Goal: Task Accomplishment & Management: Use online tool/utility

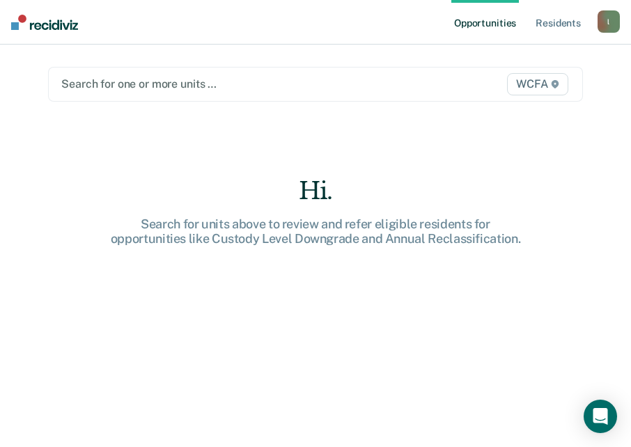
click at [85, 88] on div at bounding box center [238, 84] width 354 height 16
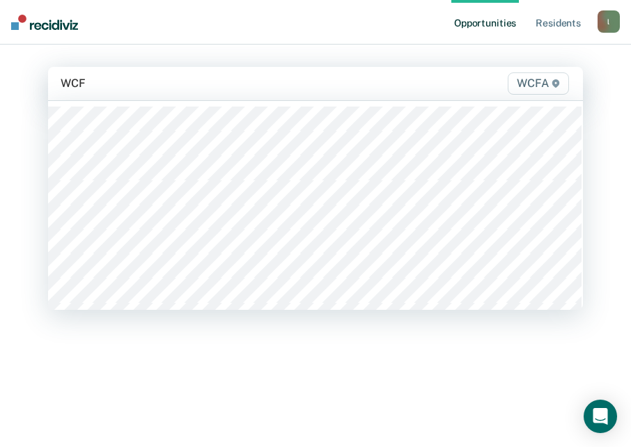
type input "WCFA"
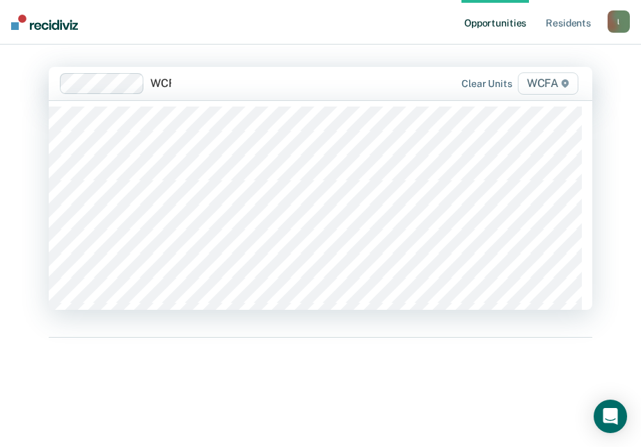
type input "WCFA"
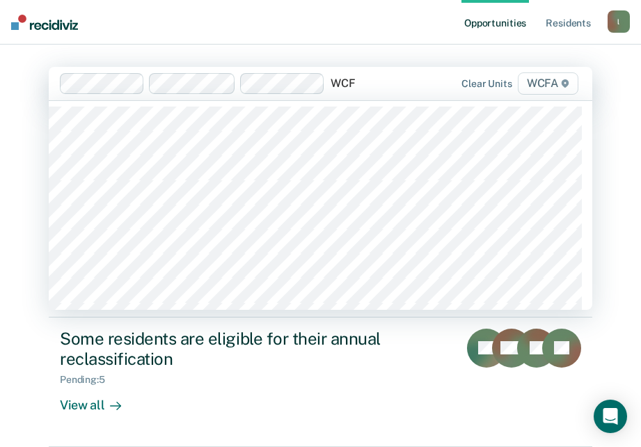
type input "WCFA"
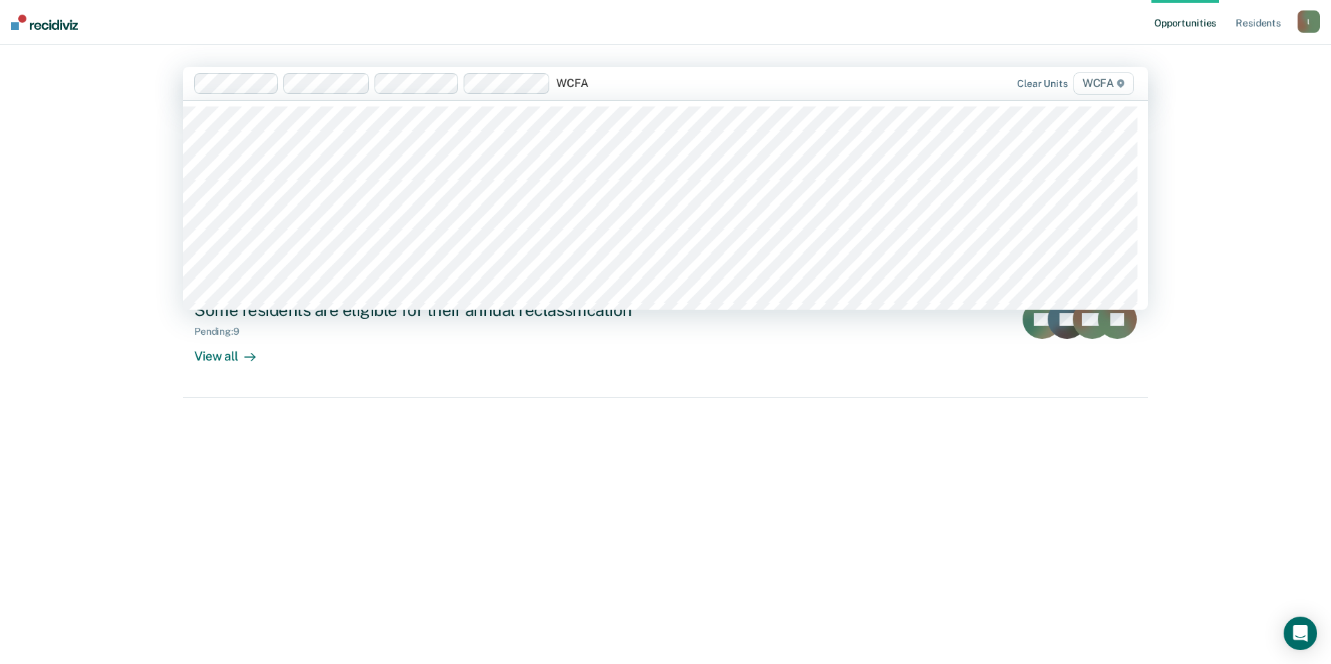
type input "WCFA"
click at [564, 446] on div "Hi. We’ve found some outstanding items across 4 units Some residents may be eli…" at bounding box center [665, 371] width 965 height 508
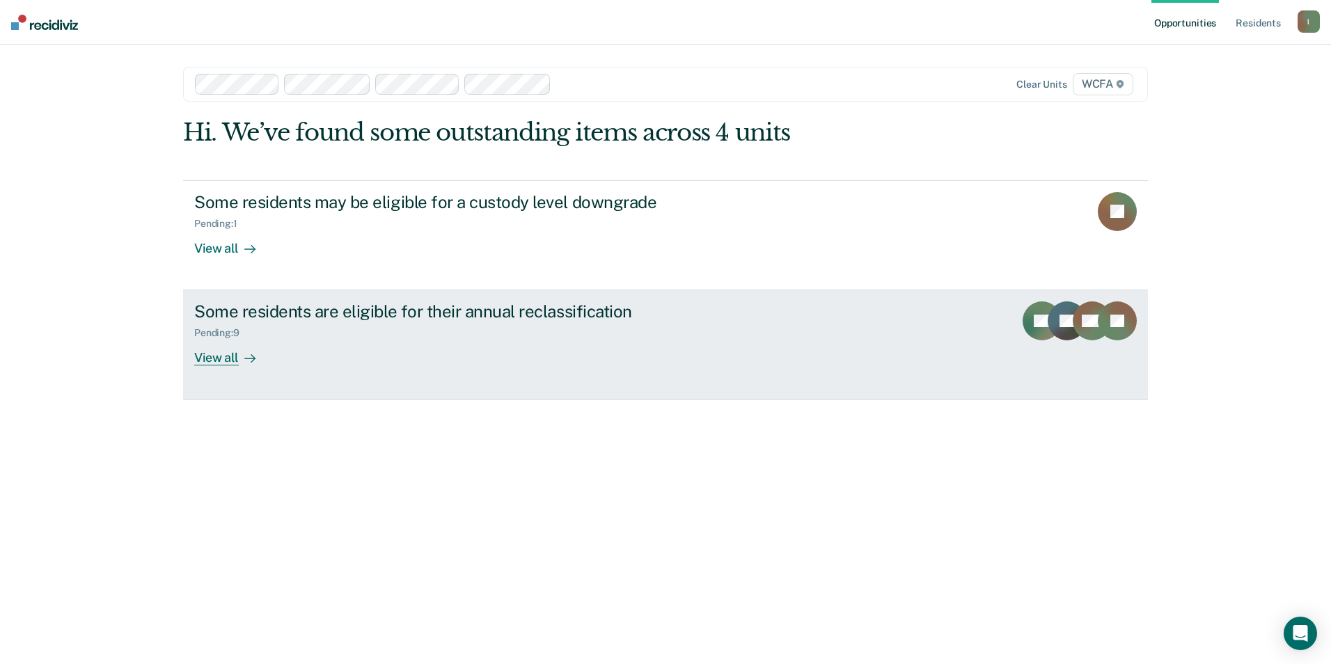
click at [232, 358] on div "View all" at bounding box center [233, 352] width 78 height 27
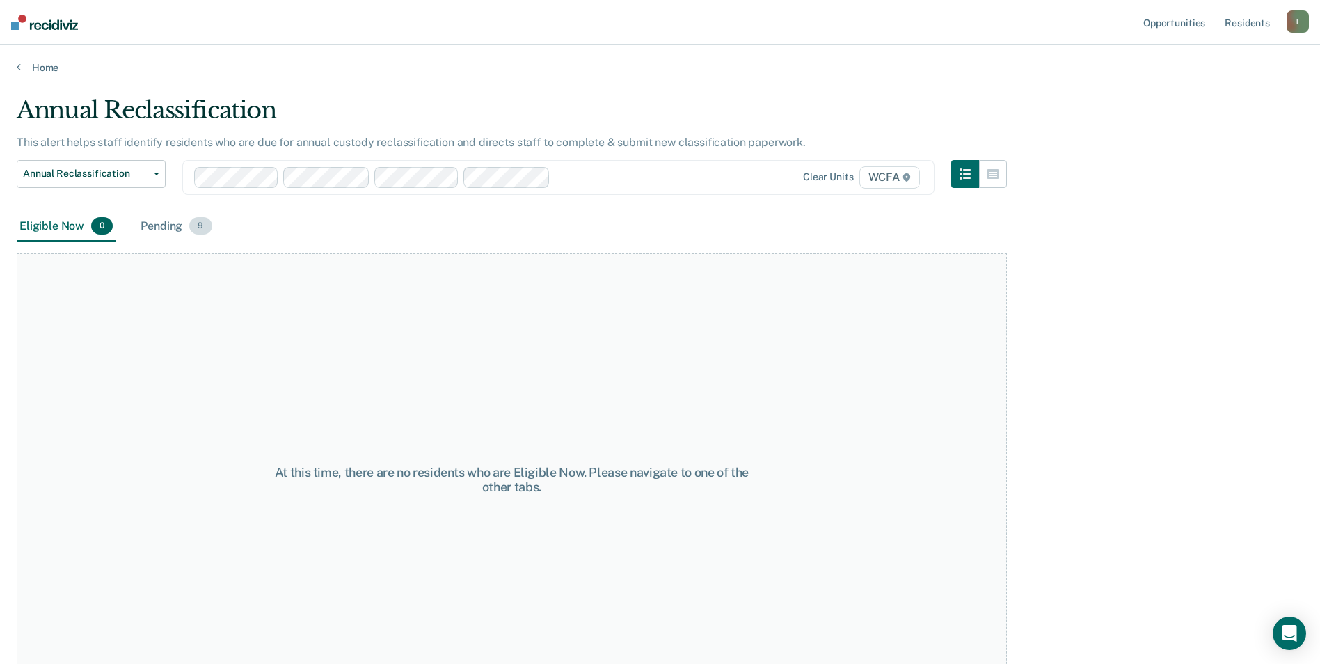
click at [161, 228] on div "Pending 9" at bounding box center [176, 227] width 77 height 31
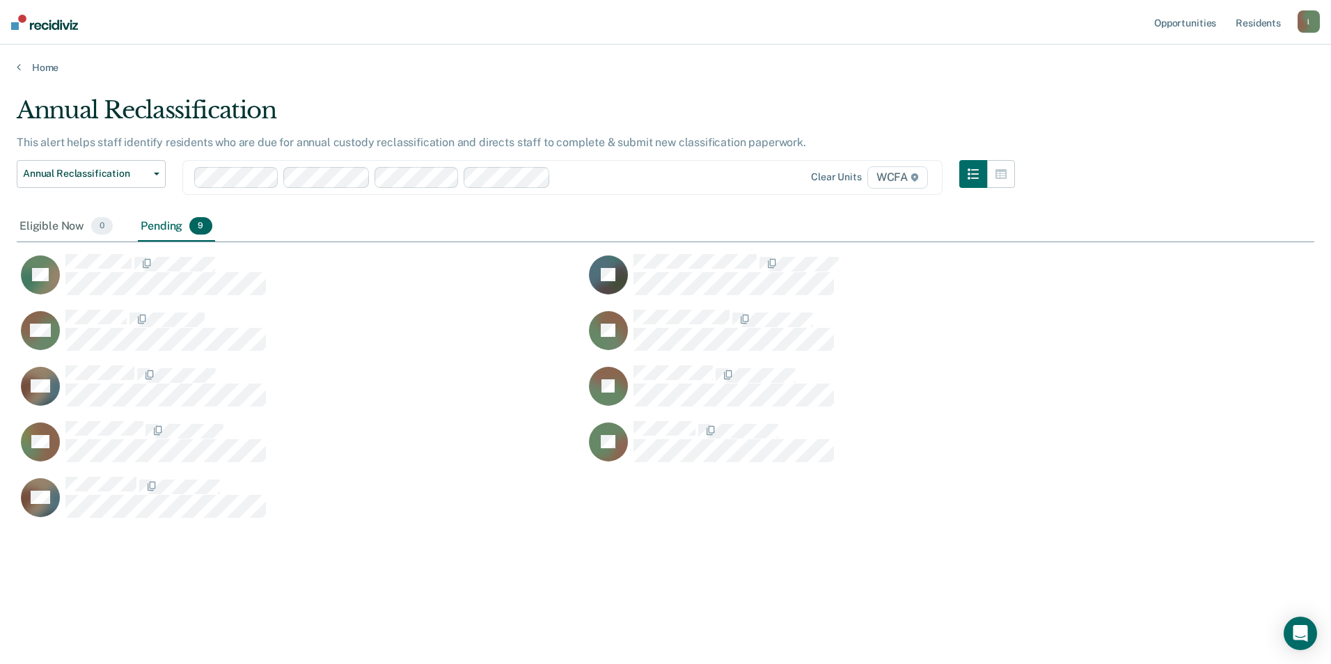
scroll to position [453, 1287]
click at [54, 225] on div "Eligible Now 0" at bounding box center [66, 227] width 99 height 31
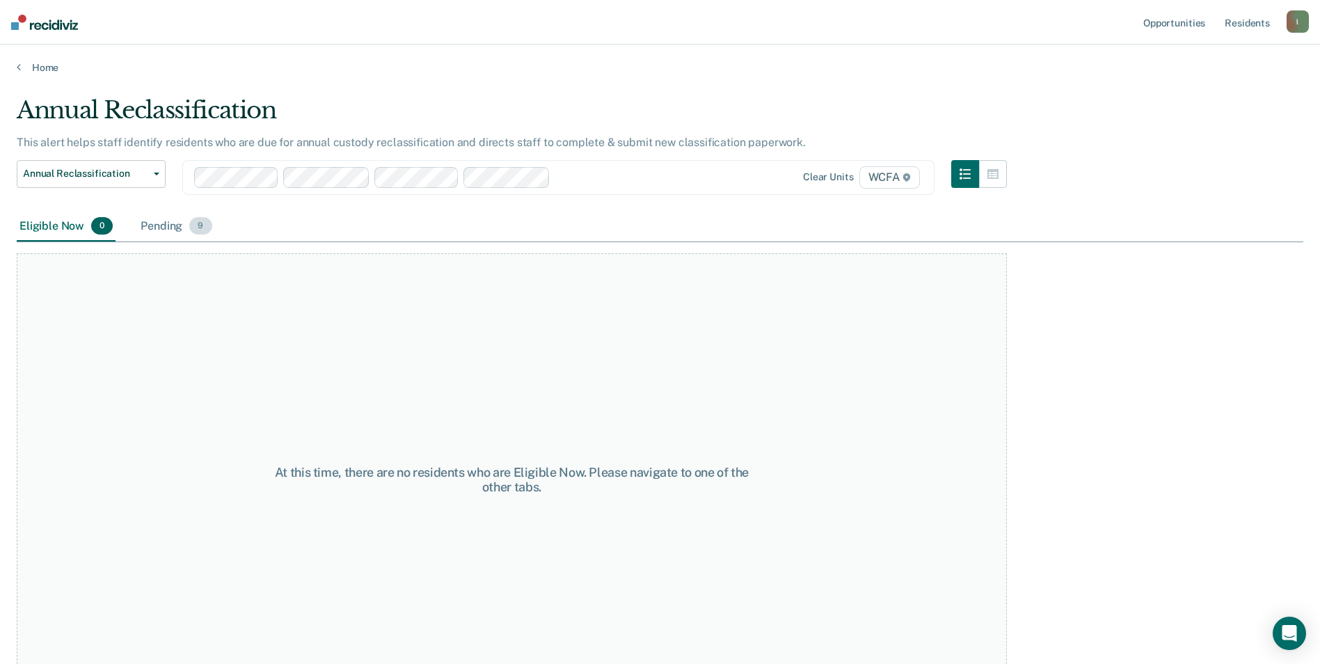
click at [152, 225] on div "Pending 9" at bounding box center [176, 227] width 77 height 31
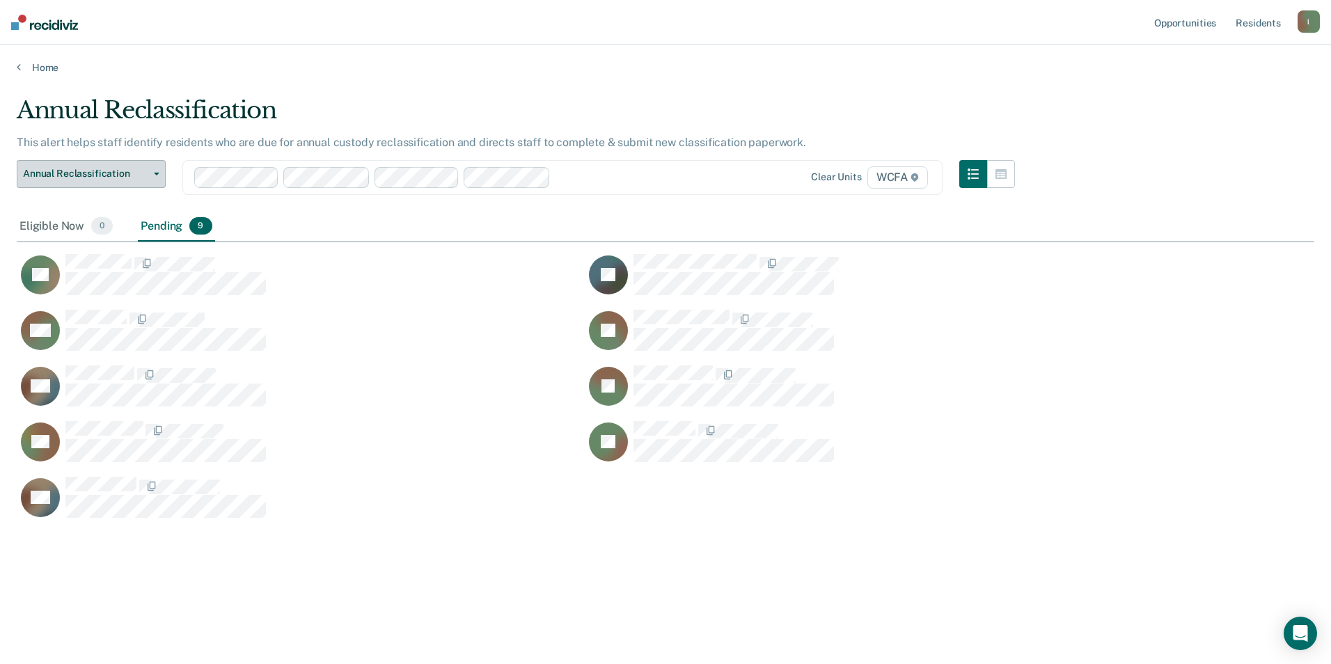
click at [154, 171] on button "Annual Reclassification" at bounding box center [91, 174] width 149 height 28
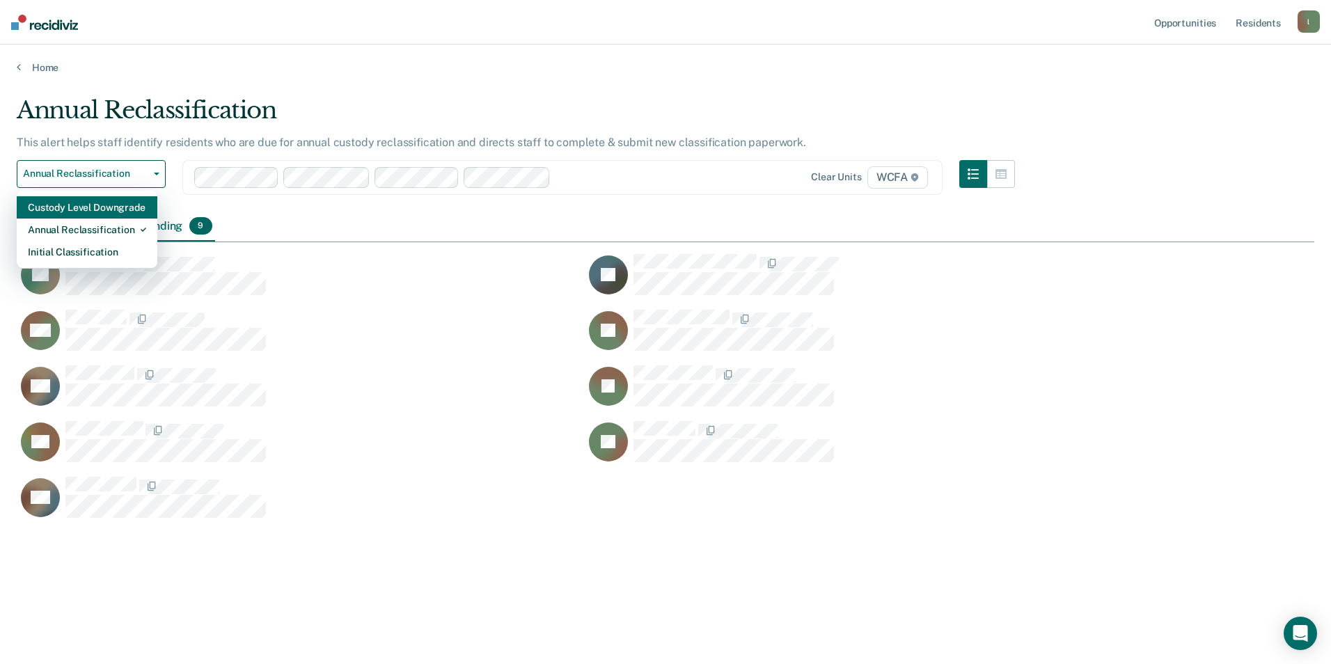
click at [110, 208] on div "Custody Level Downgrade" at bounding box center [87, 207] width 118 height 22
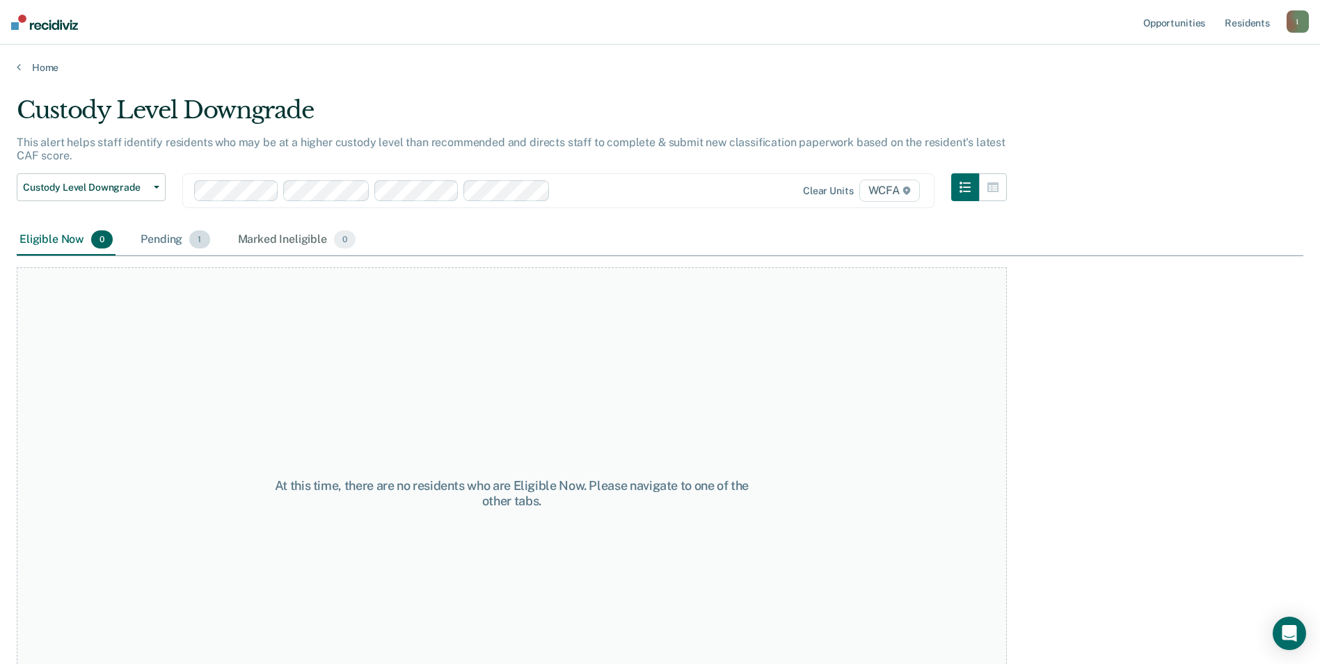
click at [177, 235] on div "Pending 1" at bounding box center [175, 240] width 74 height 31
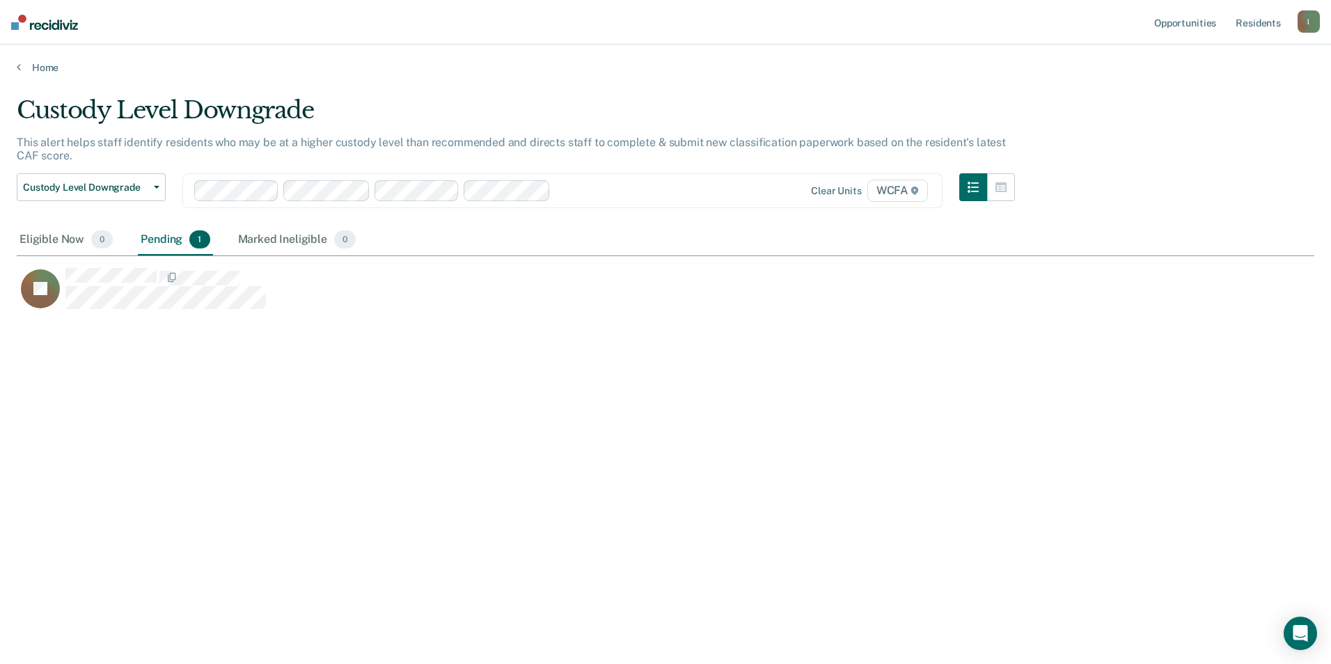
scroll to position [453, 1287]
click at [157, 186] on icon "button" at bounding box center [157, 187] width 6 height 3
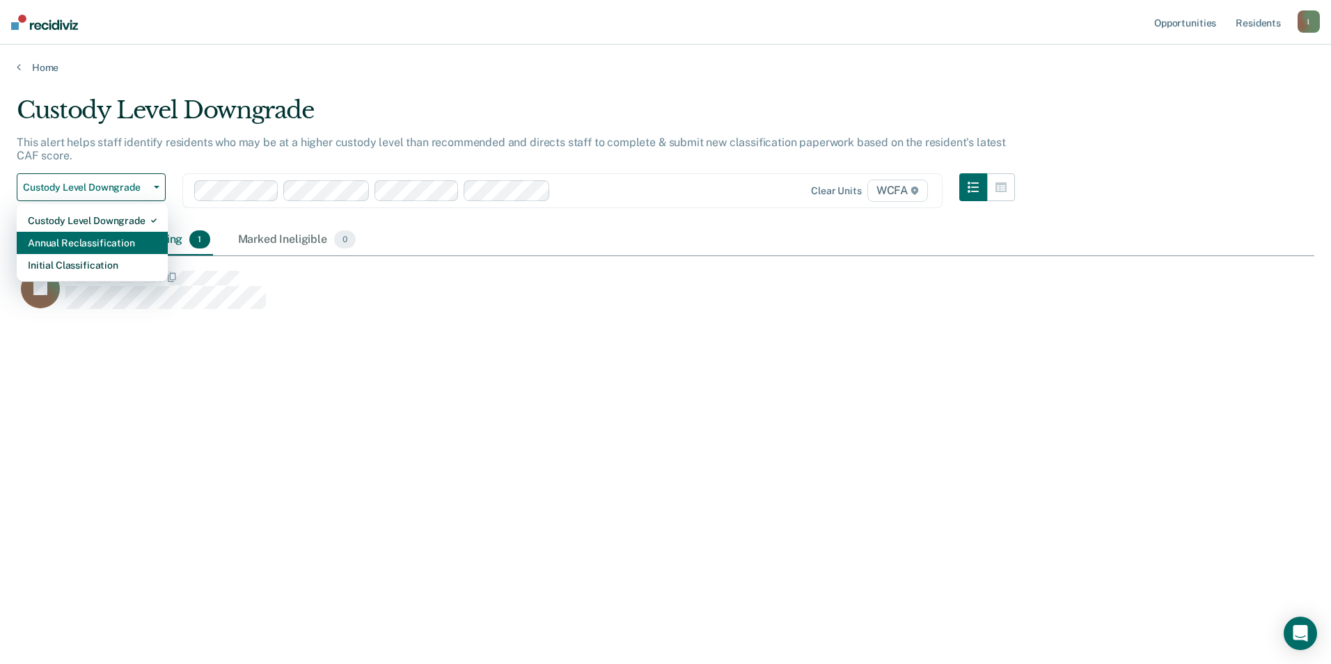
click at [95, 242] on div "Annual Reclassification" at bounding box center [92, 243] width 129 height 22
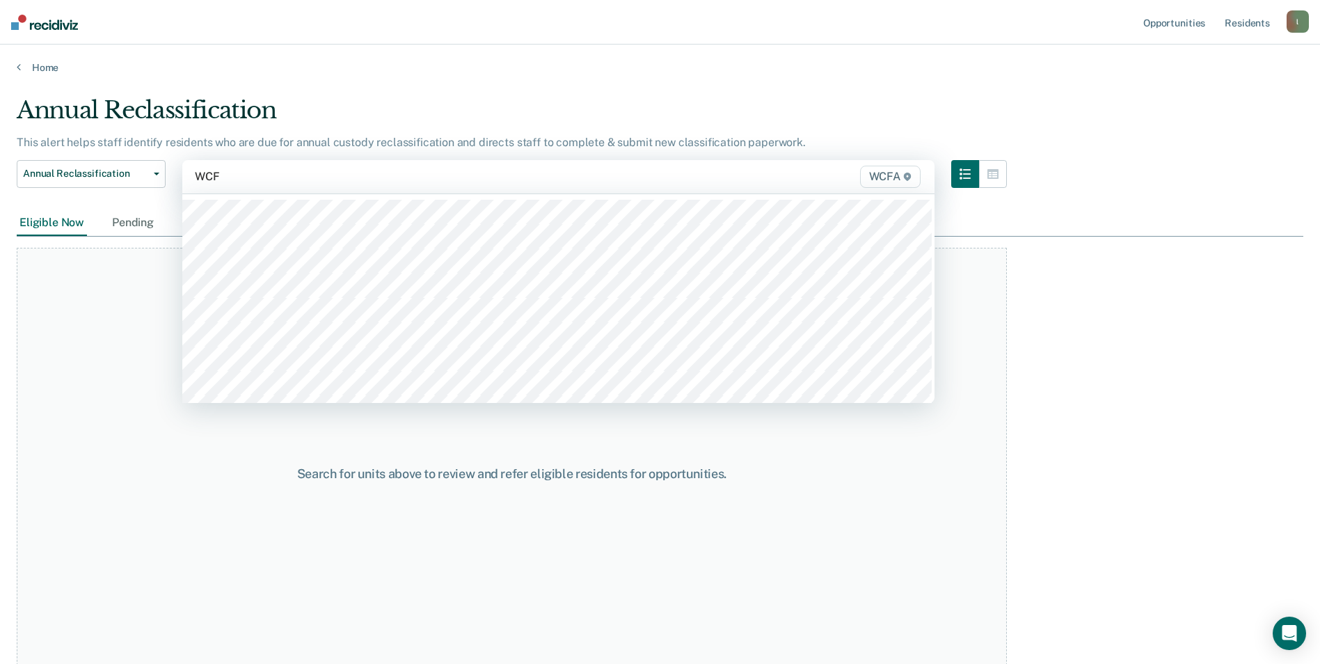
type input "WCFA"
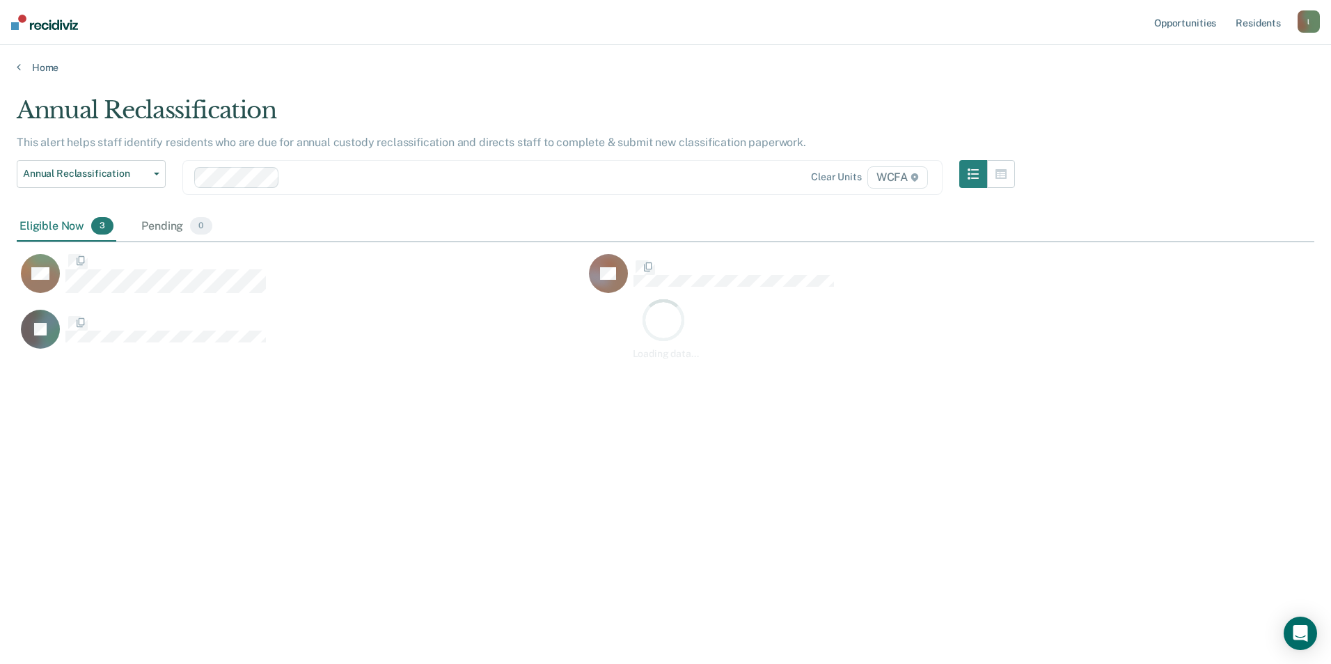
scroll to position [453, 1287]
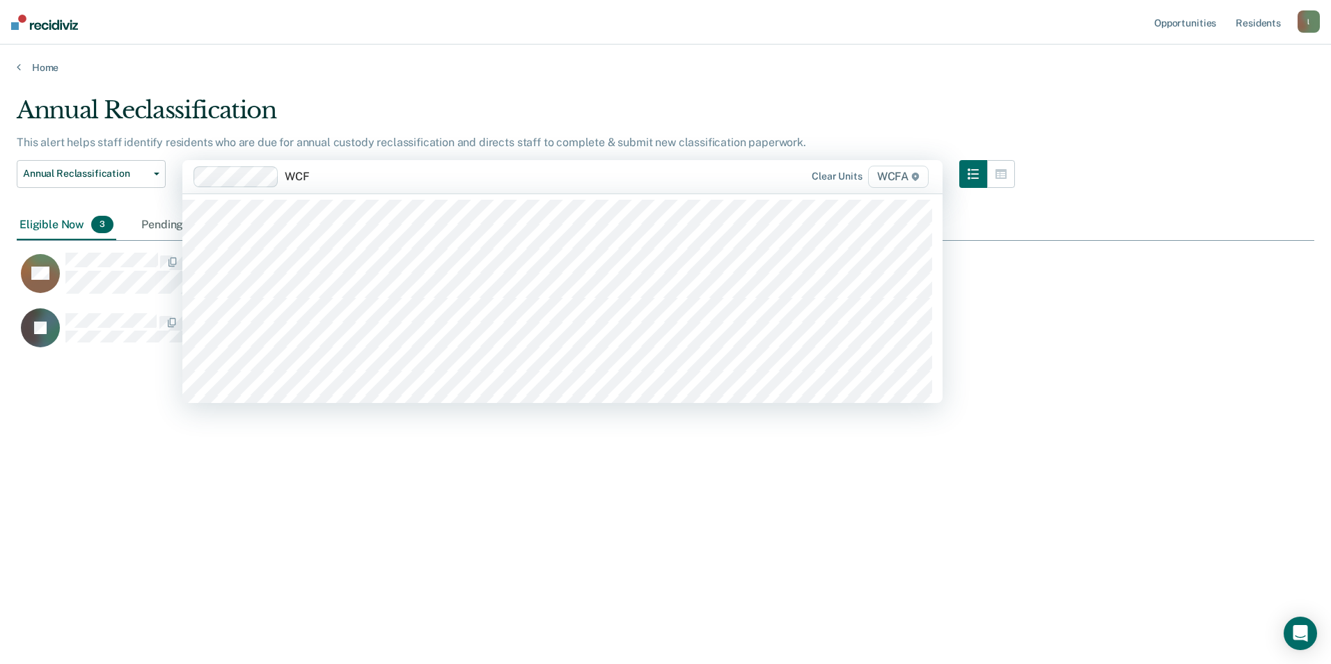
type input "WCFA"
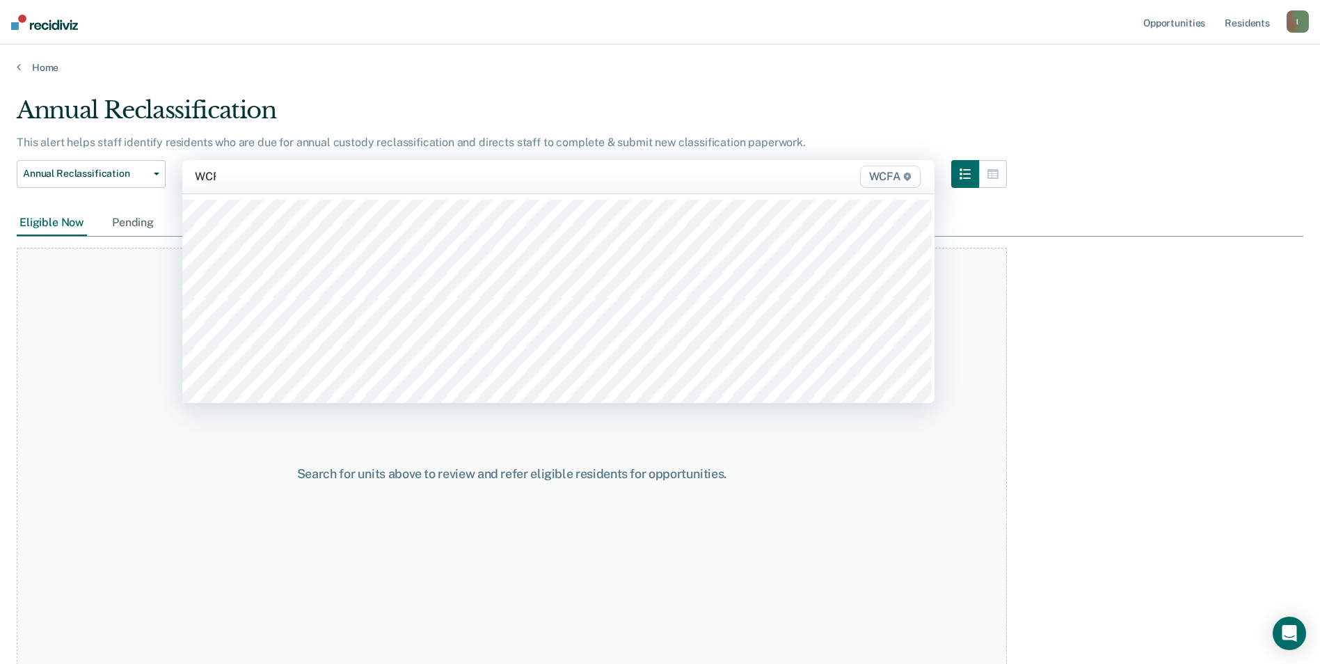
type input "WCFA"
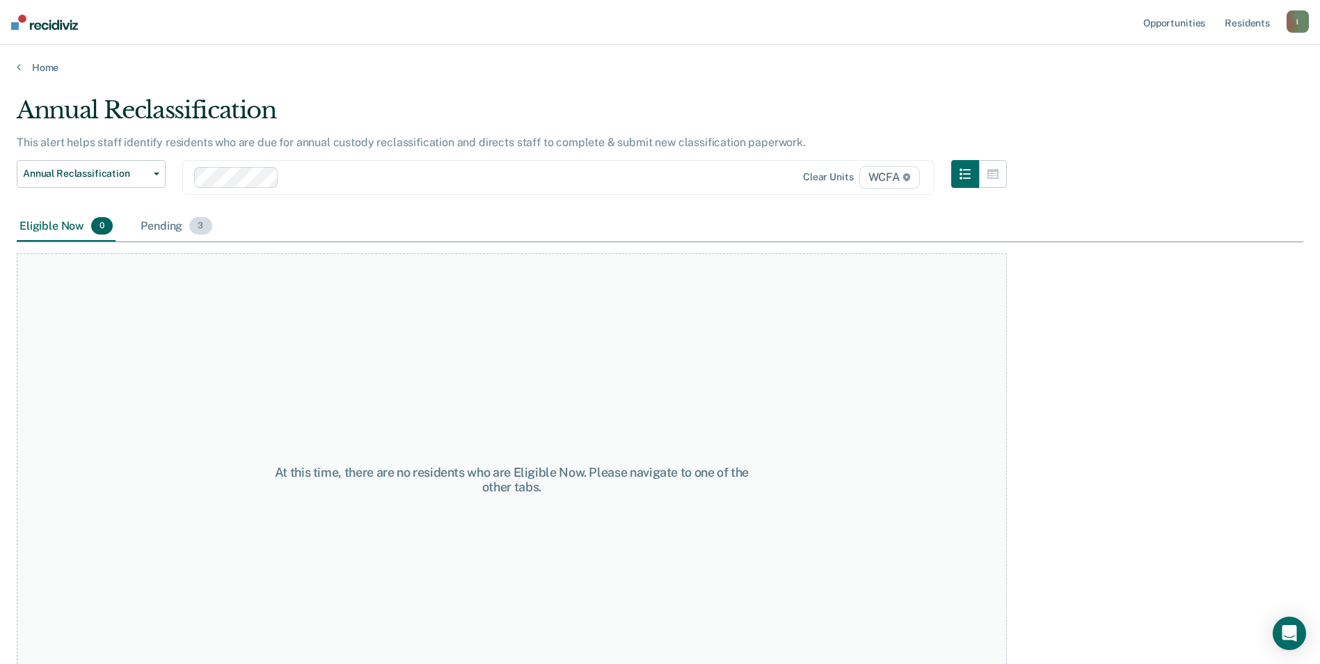
click at [161, 225] on div "Pending 3" at bounding box center [176, 227] width 77 height 31
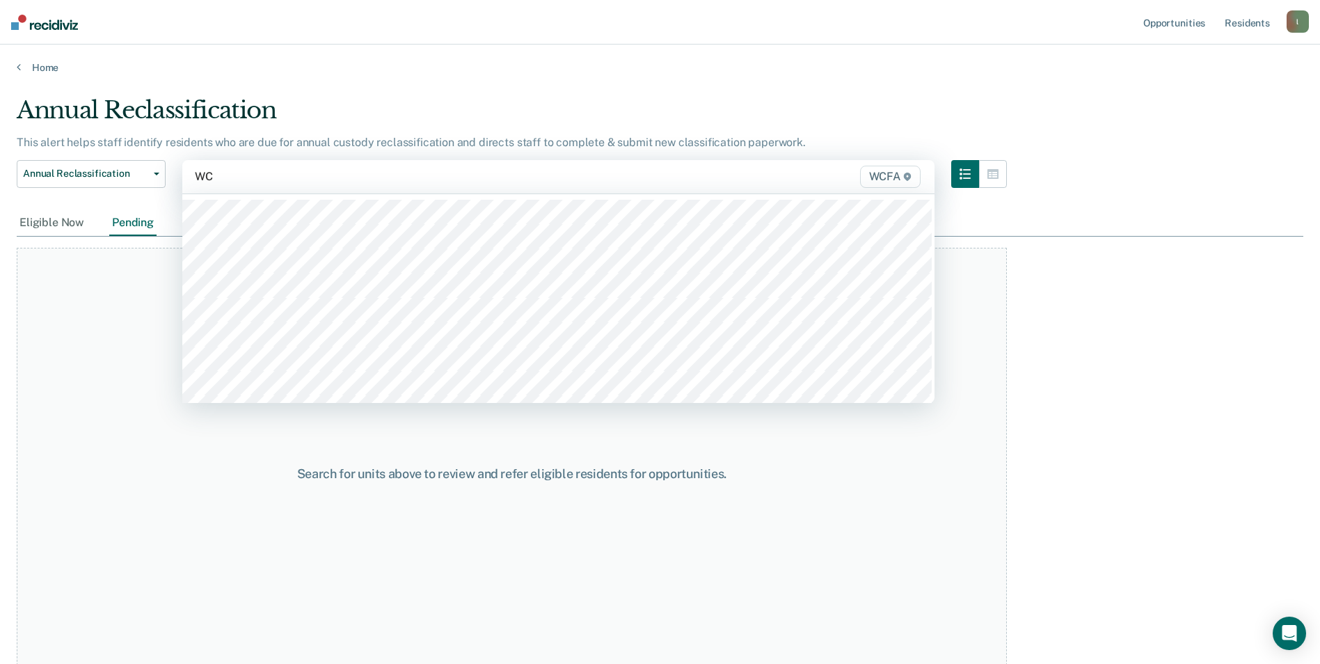
type input "W"
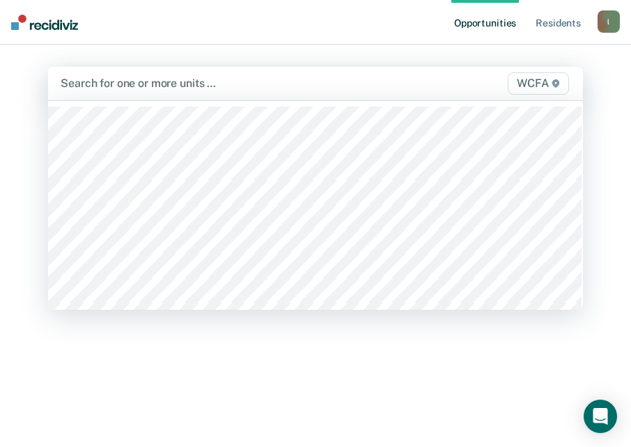
click at [168, 84] on div at bounding box center [239, 83] width 356 height 16
type input "WCFA"
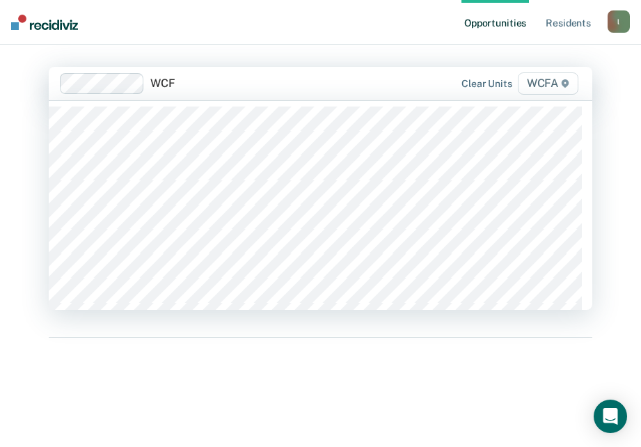
type input "WCFA"
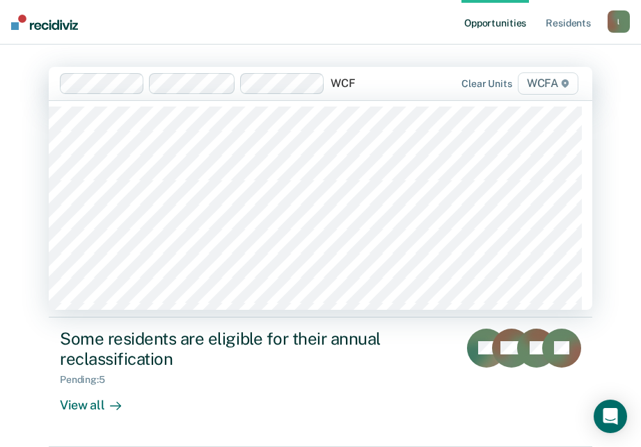
type input "WCFA"
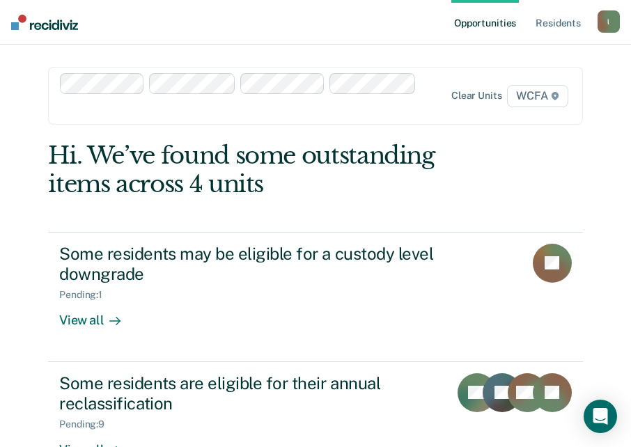
scroll to position [24, 0]
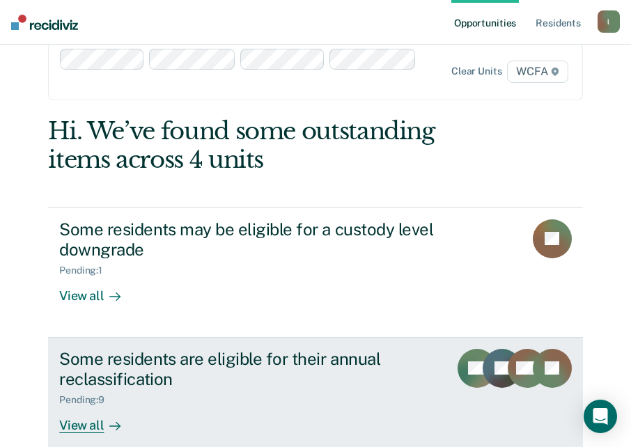
click at [157, 349] on div "Some residents are eligible for their annual reclassification" at bounding box center [248, 369] width 378 height 40
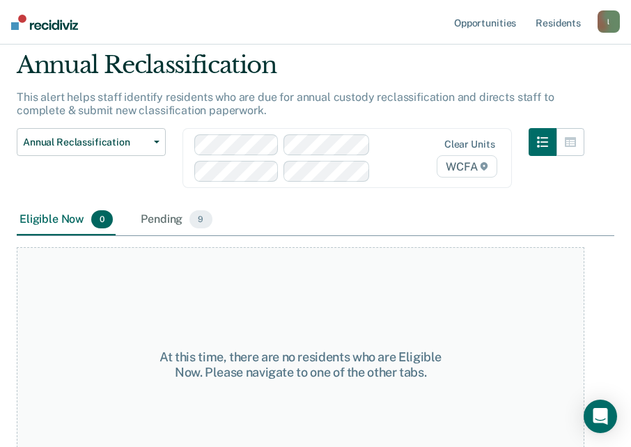
scroll to position [81, 0]
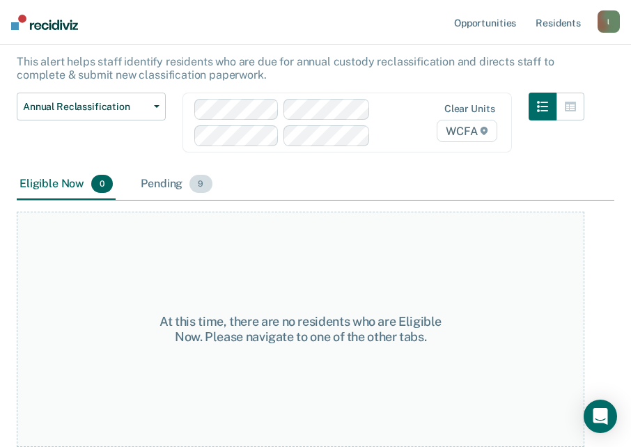
click at [163, 183] on div "Pending 9" at bounding box center [176, 184] width 77 height 31
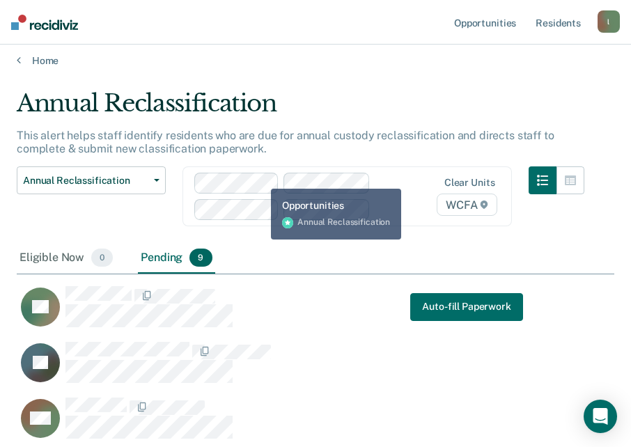
scroll to position [0, 0]
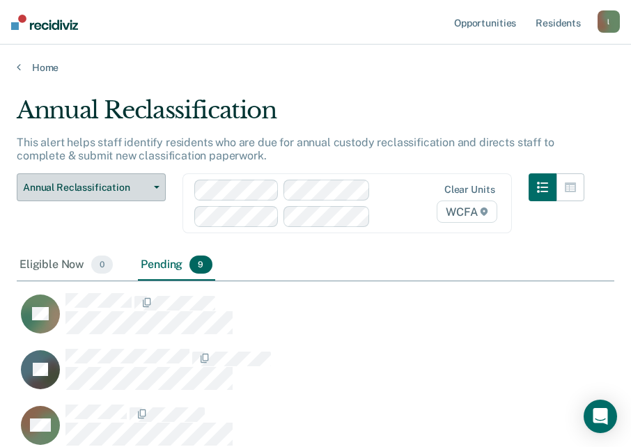
click at [159, 186] on icon "button" at bounding box center [157, 187] width 6 height 3
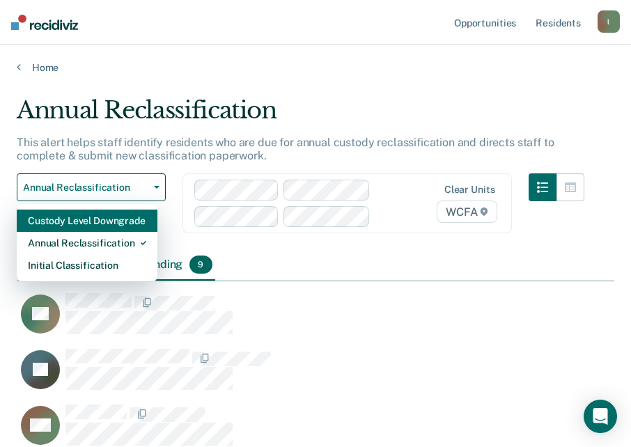
click at [97, 223] on div "Custody Level Downgrade" at bounding box center [87, 220] width 118 height 22
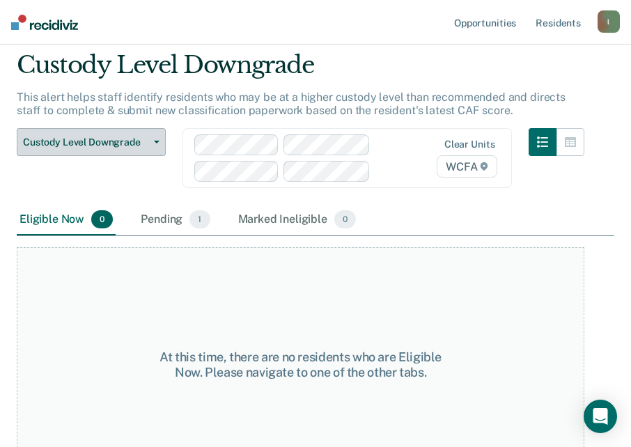
scroll to position [81, 0]
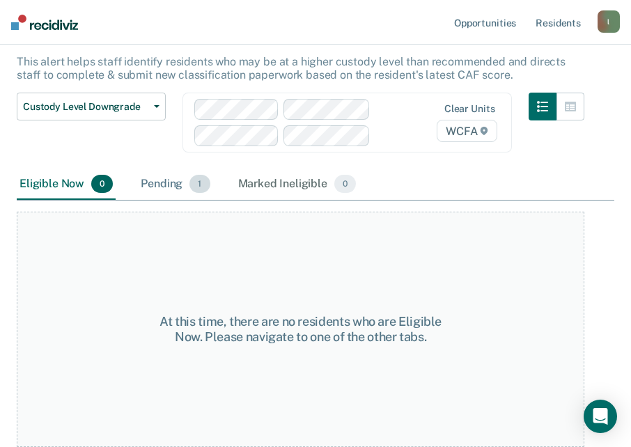
click at [163, 185] on div "Pending 1" at bounding box center [175, 184] width 74 height 31
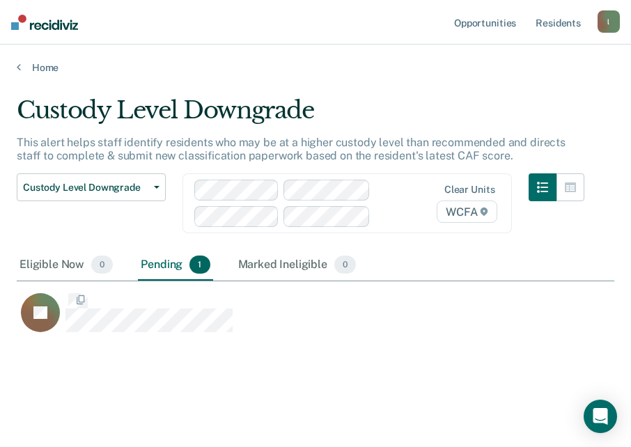
scroll to position [237, 587]
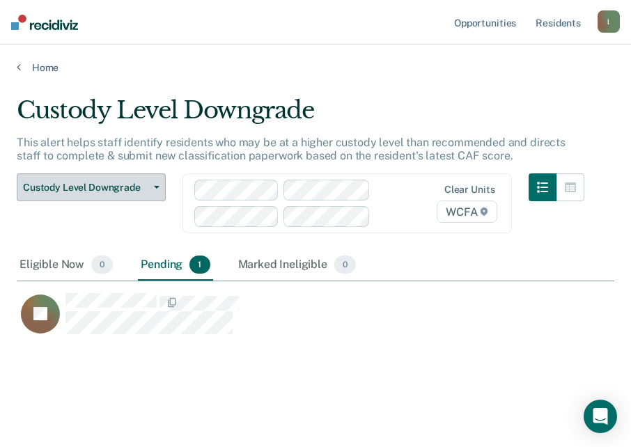
click at [155, 184] on button "Custody Level Downgrade" at bounding box center [91, 187] width 149 height 28
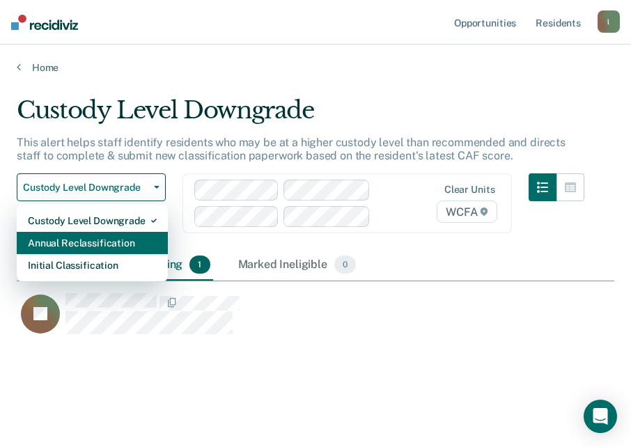
click at [97, 243] on div "Annual Reclassification" at bounding box center [92, 243] width 129 height 22
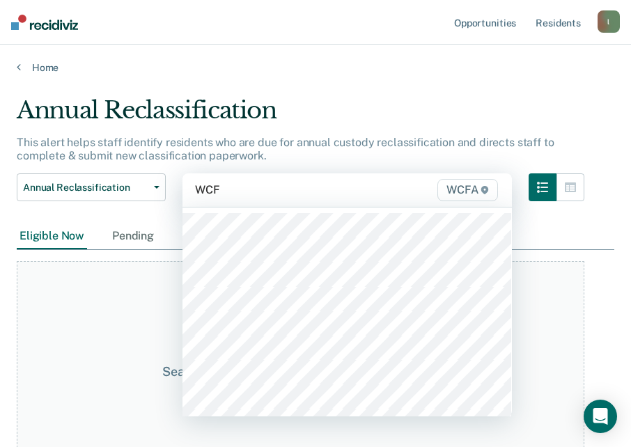
type input "WCFA"
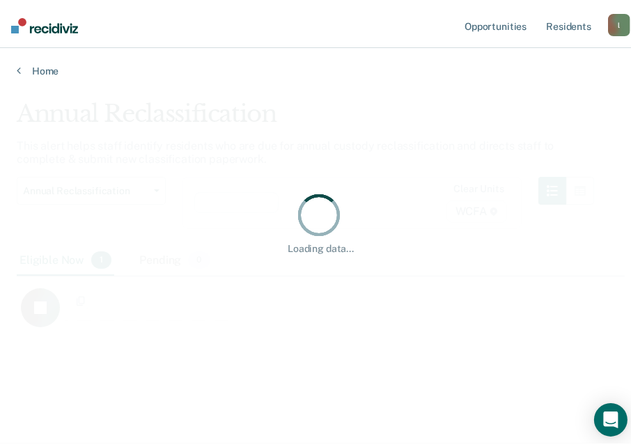
scroll to position [236, 587]
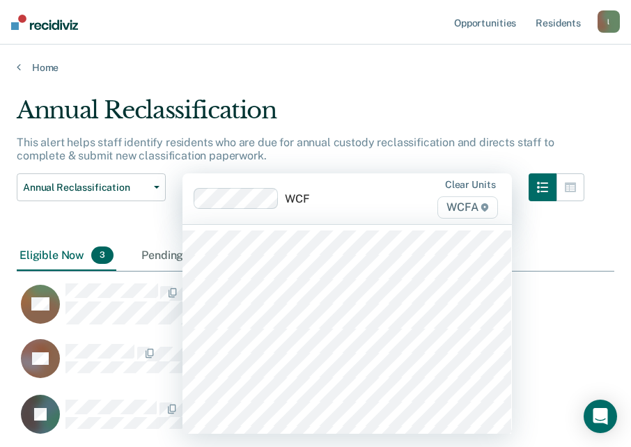
type input "WCFA"
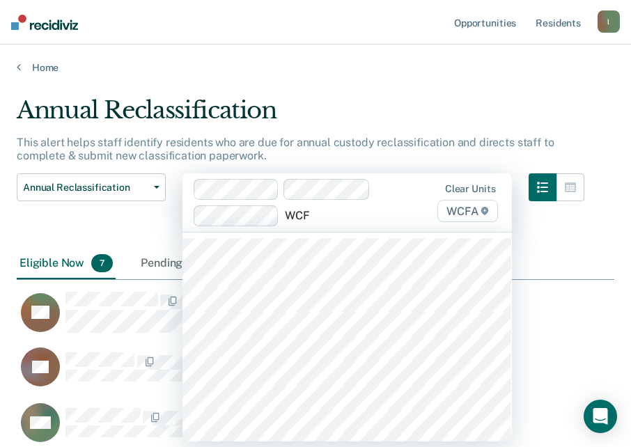
type input "WCFA"
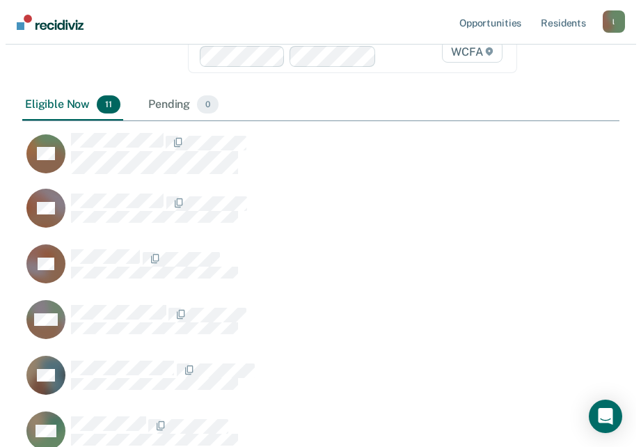
scroll to position [0, 0]
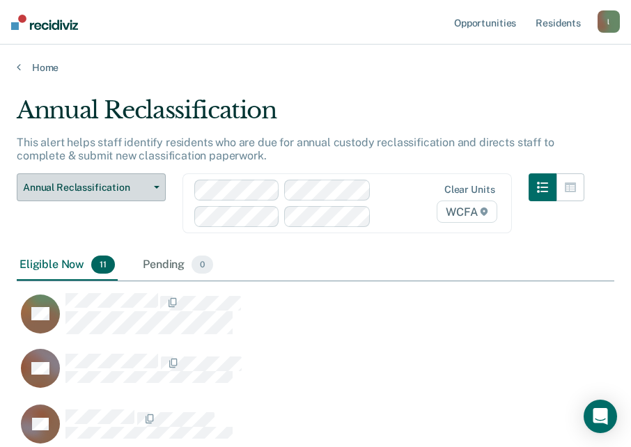
click at [159, 187] on icon "button" at bounding box center [157, 187] width 6 height 3
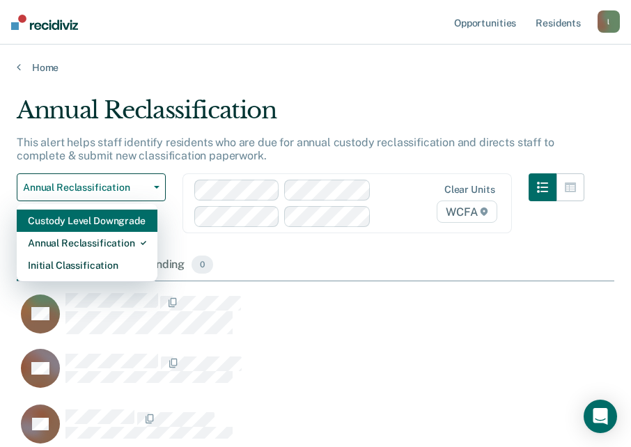
click at [115, 220] on div "Custody Level Downgrade" at bounding box center [87, 220] width 118 height 22
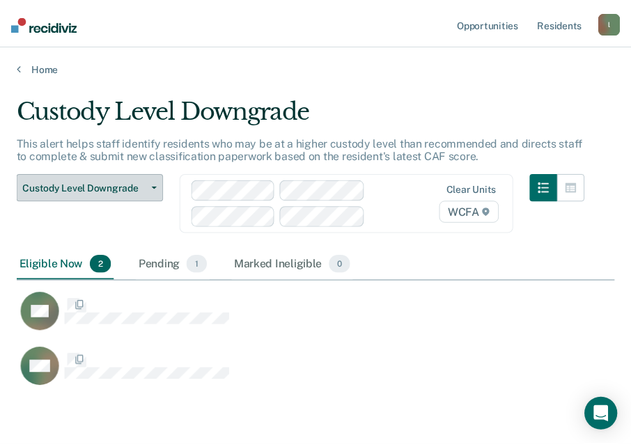
scroll to position [236, 597]
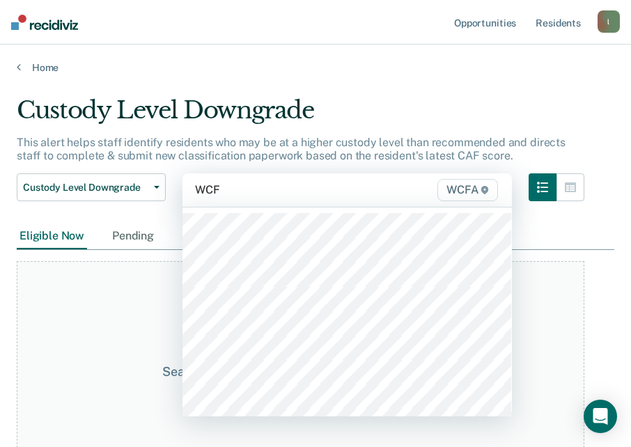
type input "WCFA"
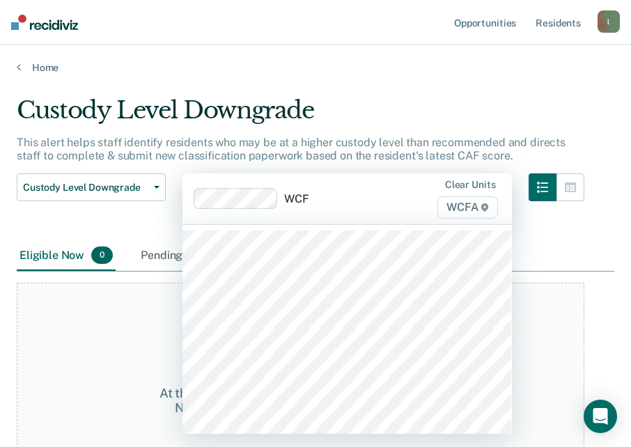
type input "WCFA"
type input "WCF"
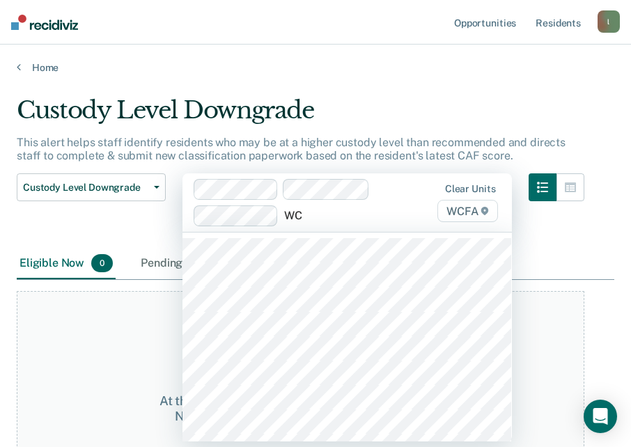
type input "WCF"
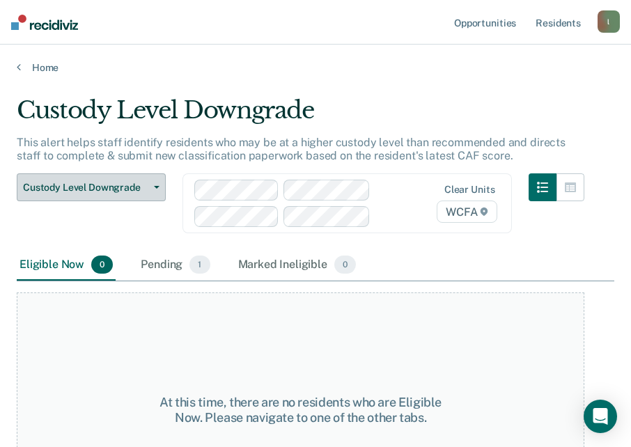
click at [152, 183] on button "Custody Level Downgrade" at bounding box center [91, 187] width 149 height 28
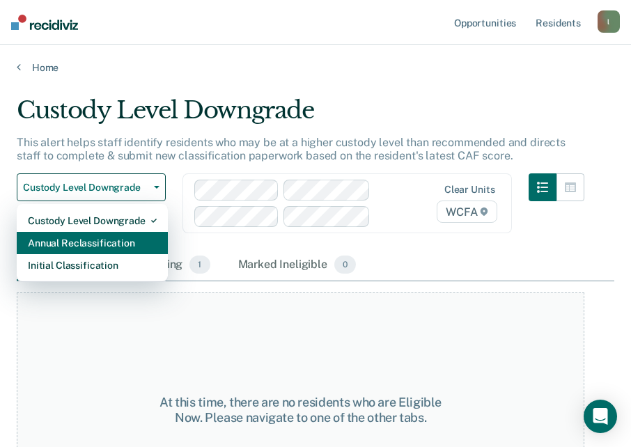
click at [98, 237] on div "Annual Reclassification" at bounding box center [92, 243] width 129 height 22
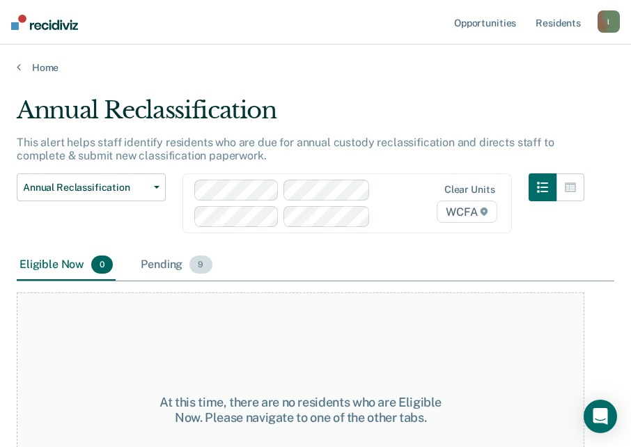
click at [168, 264] on div "Pending 9" at bounding box center [176, 265] width 77 height 31
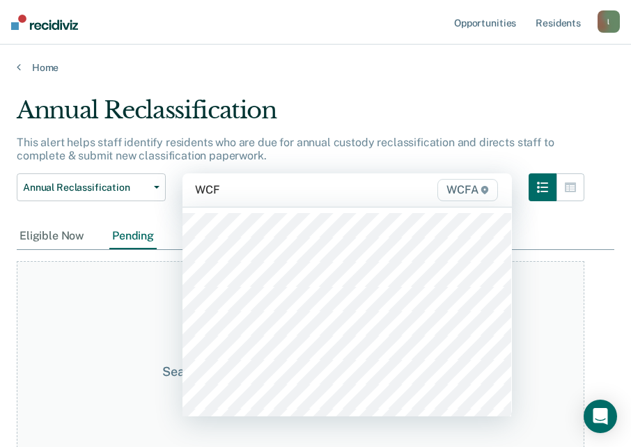
type input "WCFA"
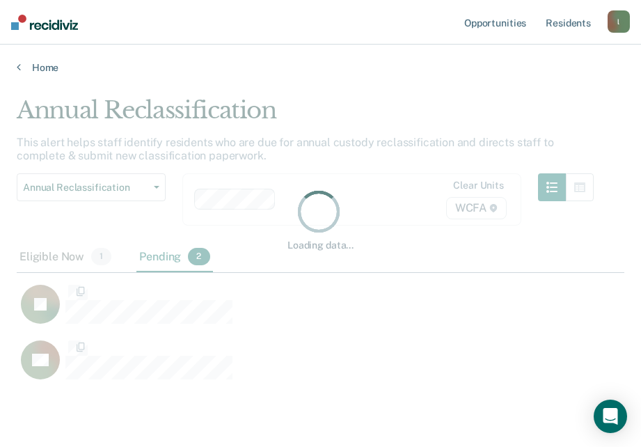
scroll to position [236, 597]
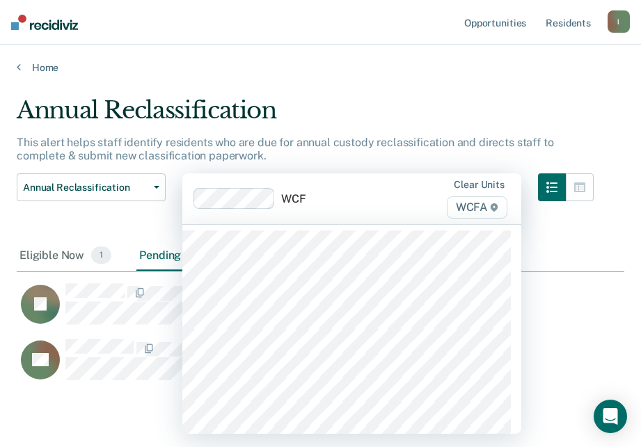
type input "WCFA"
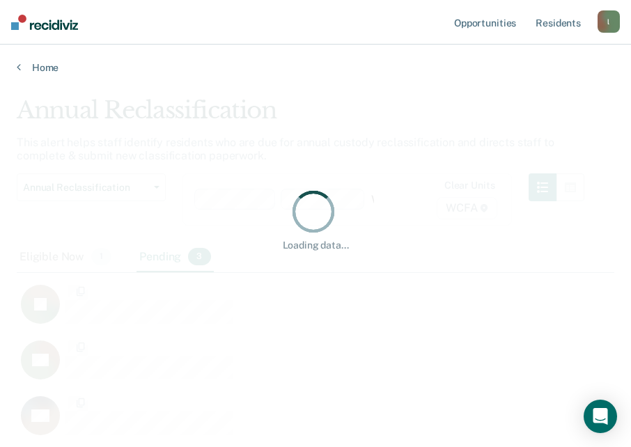
scroll to position [236, 587]
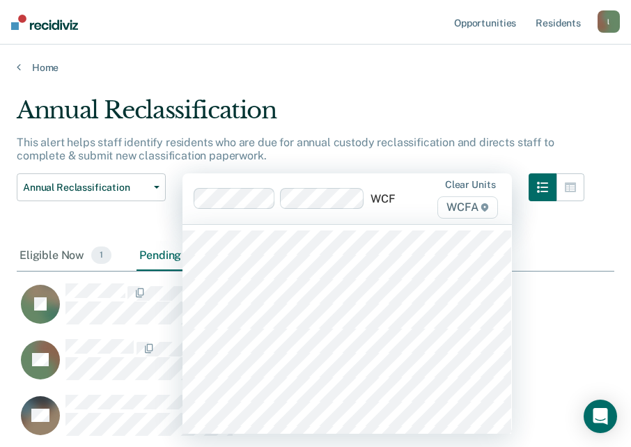
type input "WCFA"
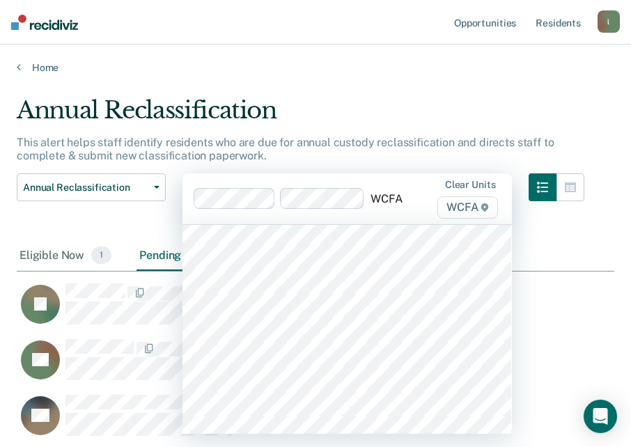
scroll to position [626, 0]
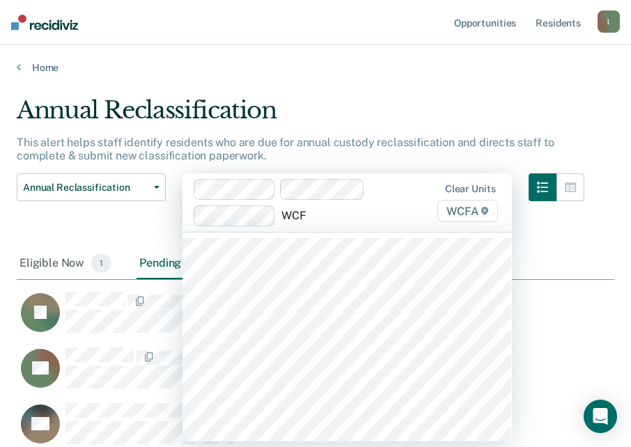
type input "WCFA"
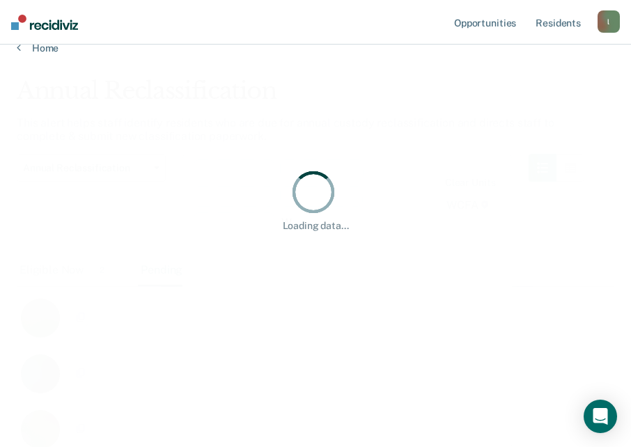
scroll to position [22, 0]
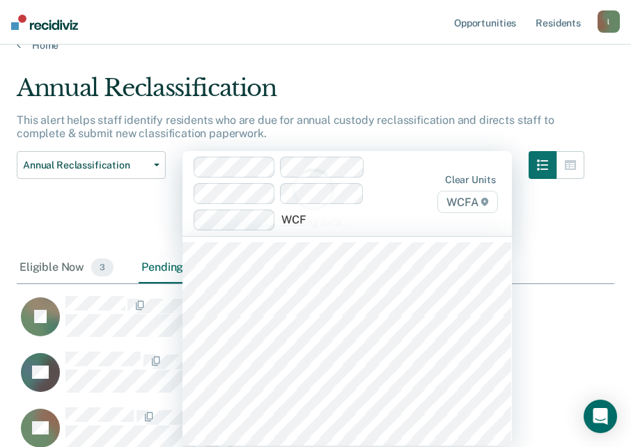
type input "WCFA"
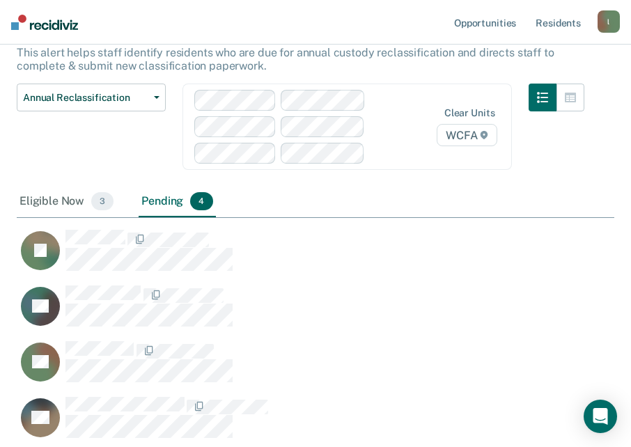
scroll to position [95, 0]
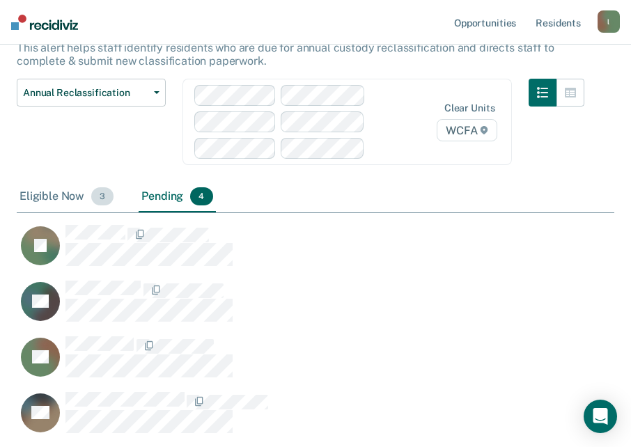
click at [46, 194] on div "Eligible Now 3" at bounding box center [67, 197] width 100 height 31
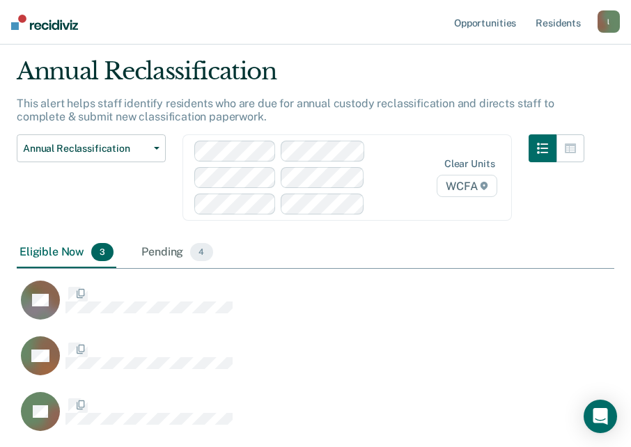
scroll to position [39, 0]
click at [161, 254] on div "Pending 4" at bounding box center [176, 252] width 77 height 31
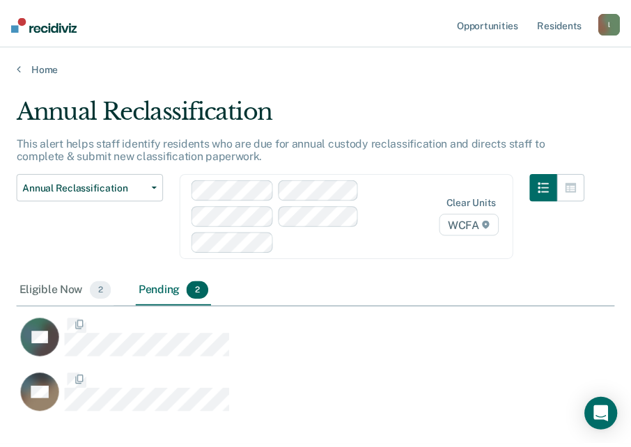
scroll to position [236, 597]
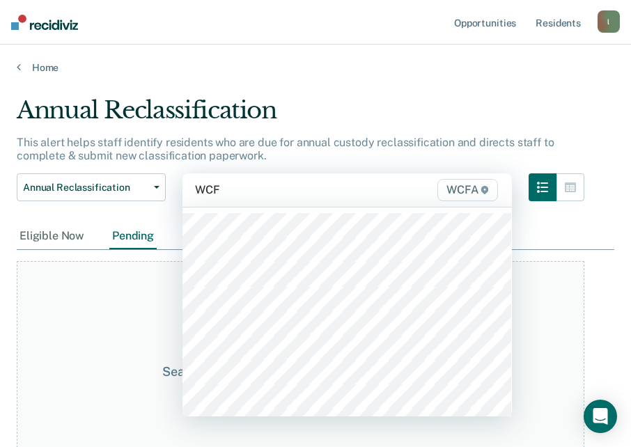
type input "WCFA"
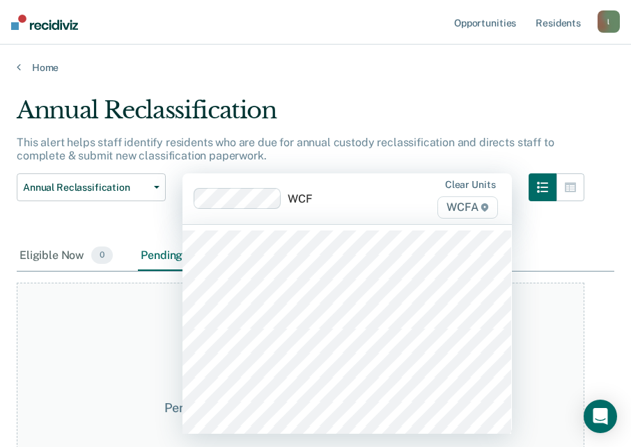
type input "WCFA"
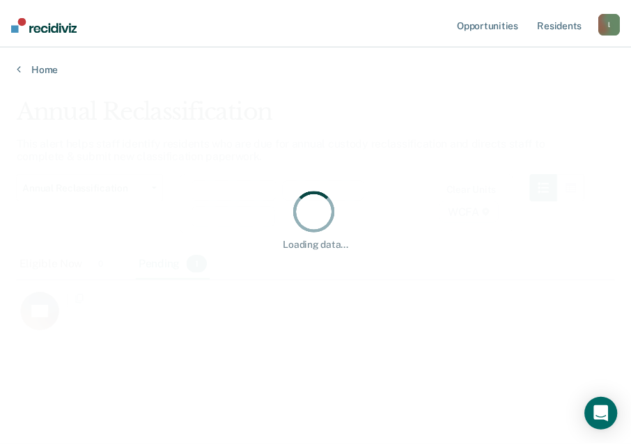
scroll to position [236, 597]
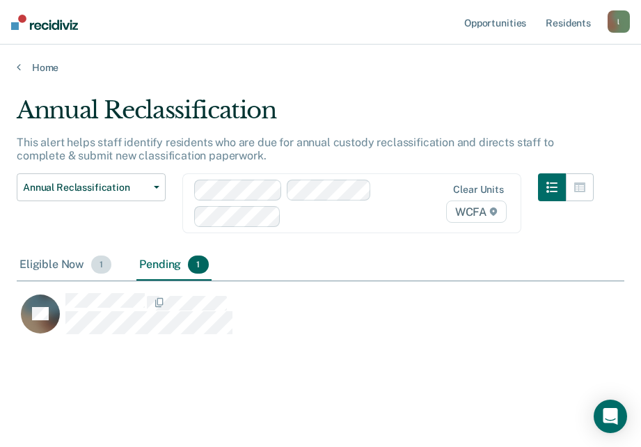
click at [56, 268] on div "Eligible Now 1" at bounding box center [65, 265] width 97 height 31
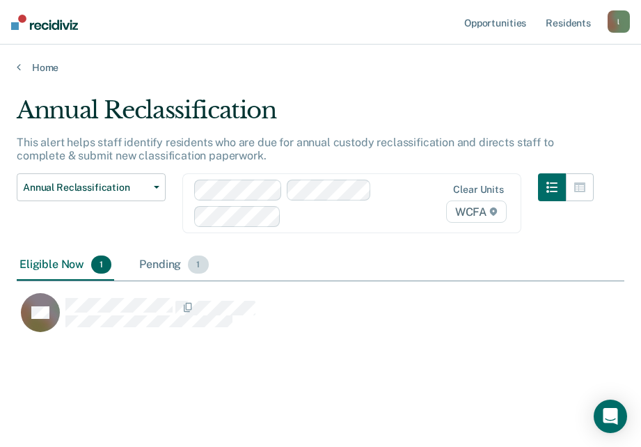
click at [157, 264] on div "Pending 1" at bounding box center [173, 265] width 74 height 31
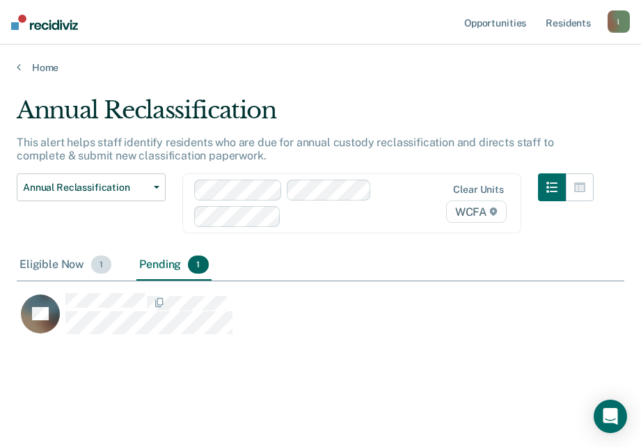
click at [61, 263] on div "Eligible Now 1" at bounding box center [65, 265] width 97 height 31
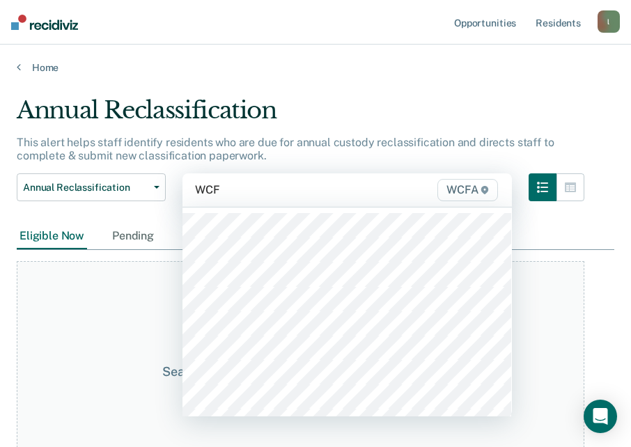
type input "WCFA"
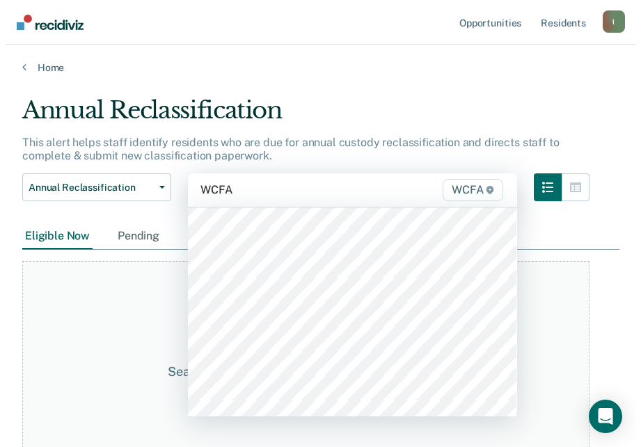
scroll to position [139, 0]
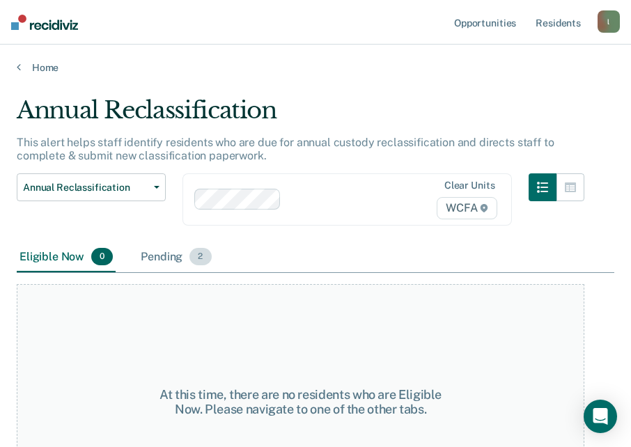
click at [166, 254] on div "Pending 2" at bounding box center [176, 257] width 76 height 31
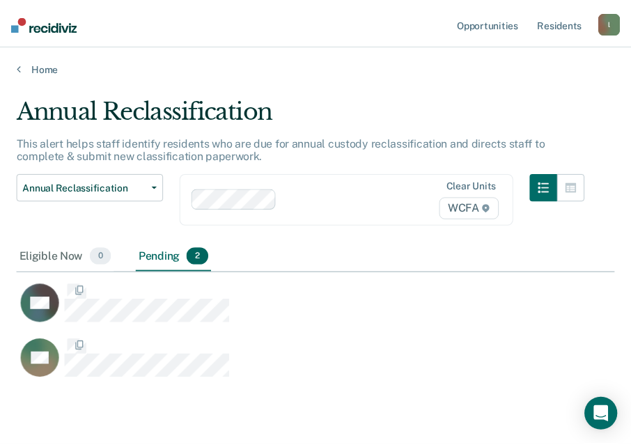
scroll to position [236, 597]
